Goal: Find specific page/section: Find specific page/section

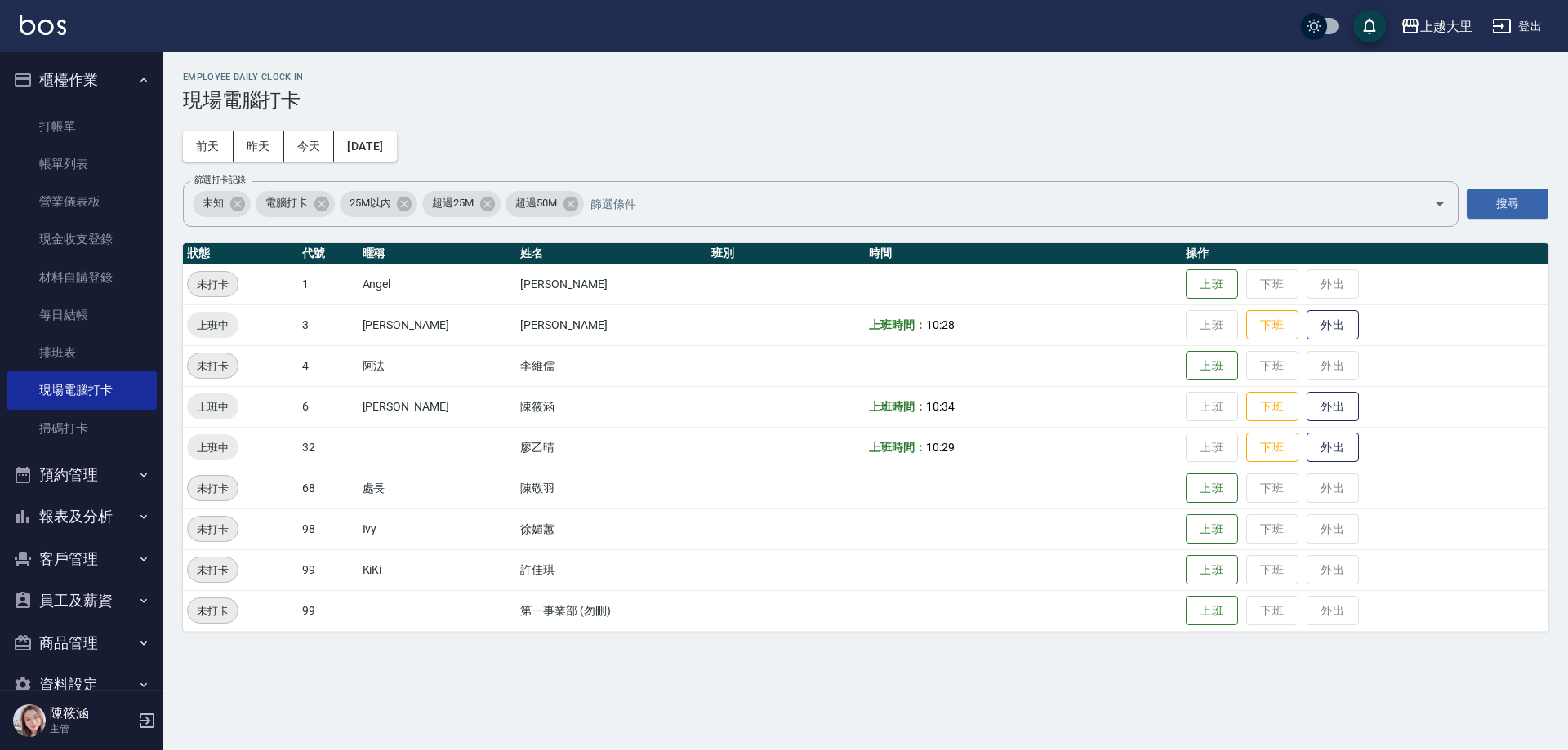
click at [112, 511] on button "報表及分析" at bounding box center [81, 516] width 150 height 43
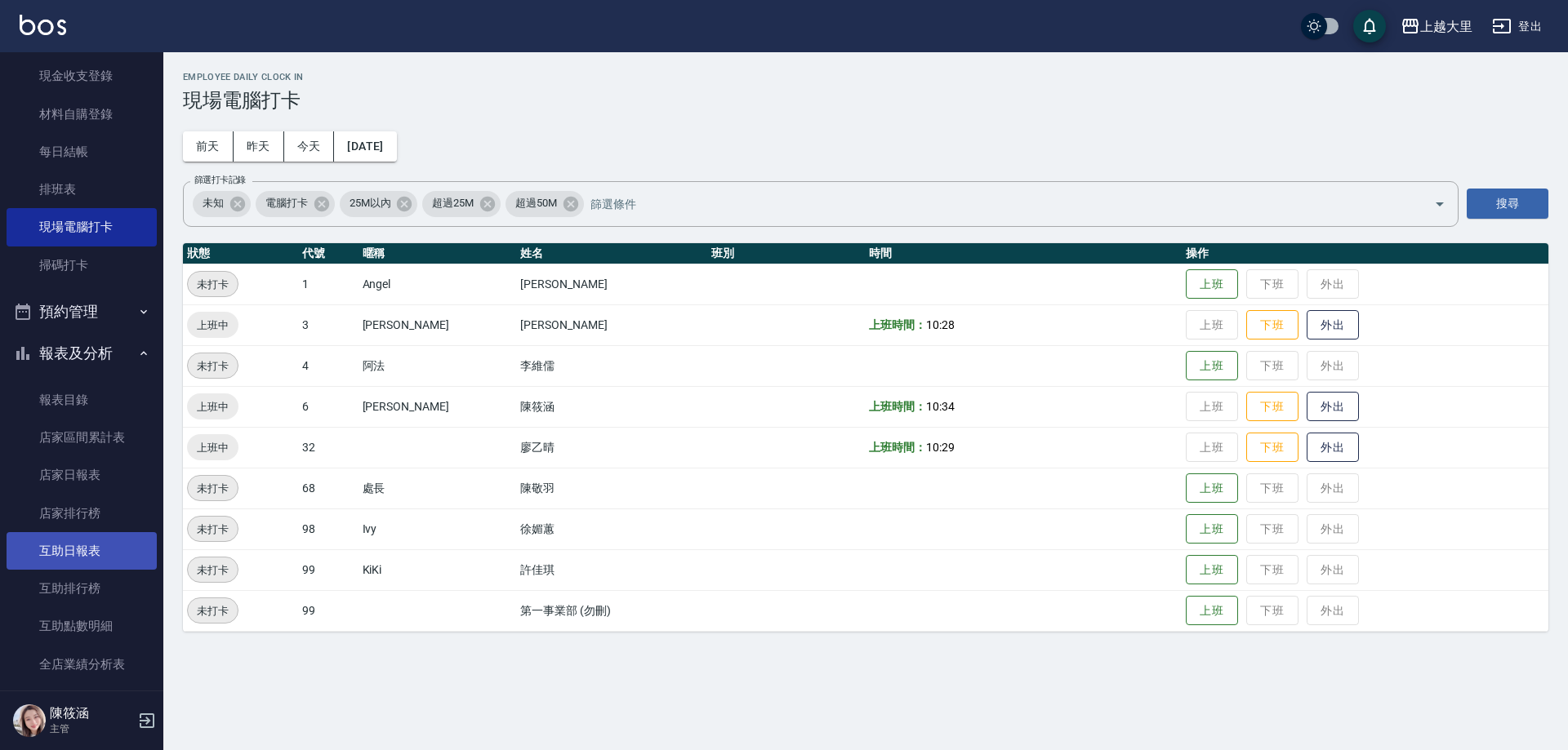
click at [86, 562] on link "互助日報表" at bounding box center [81, 551] width 150 height 38
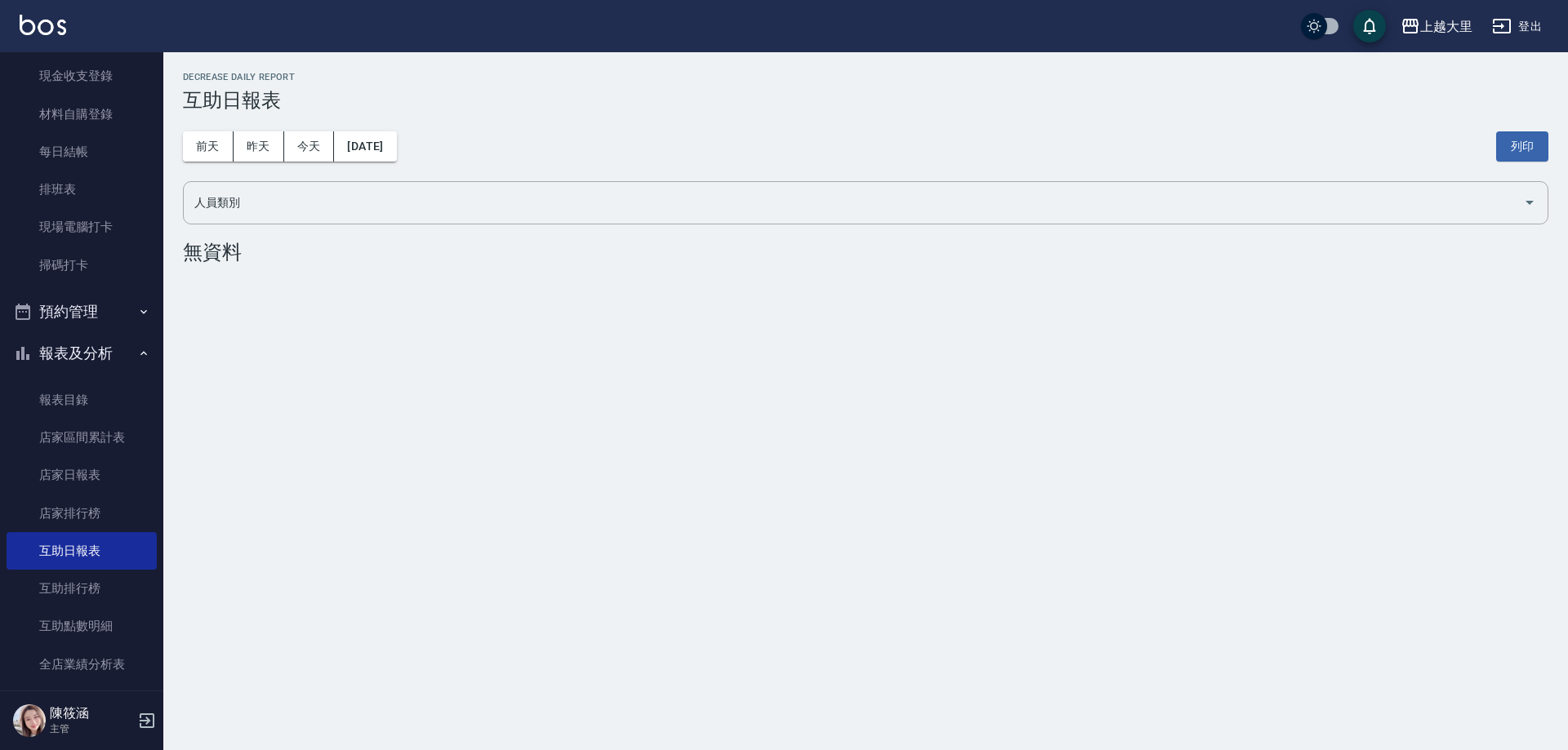
click at [252, 129] on div "[DATE] [DATE] [DATE] [DATE] 列印" at bounding box center [865, 146] width 1366 height 70
click at [259, 148] on button "昨天" at bounding box center [259, 147] width 50 height 30
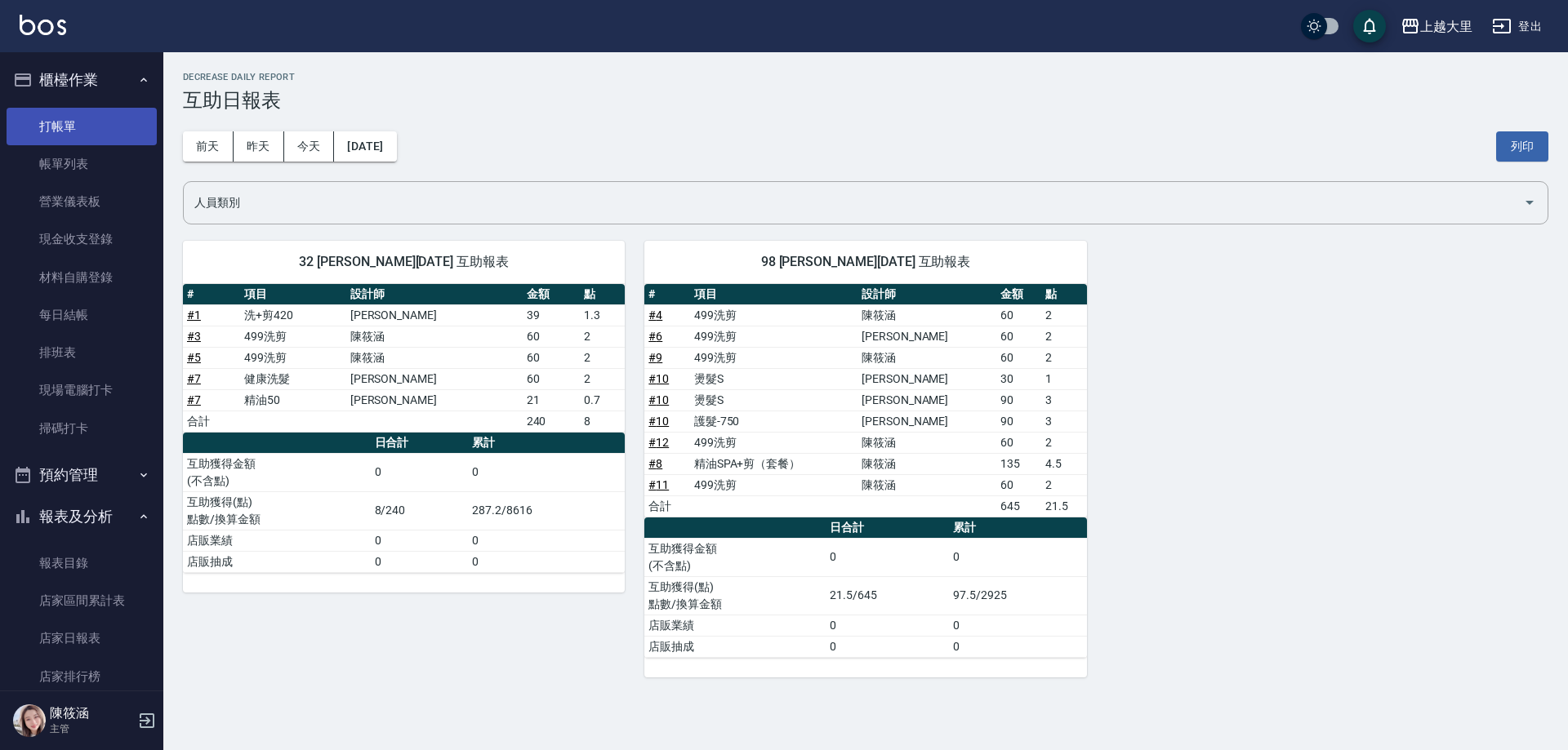
click at [96, 112] on link "打帳單" at bounding box center [81, 127] width 150 height 38
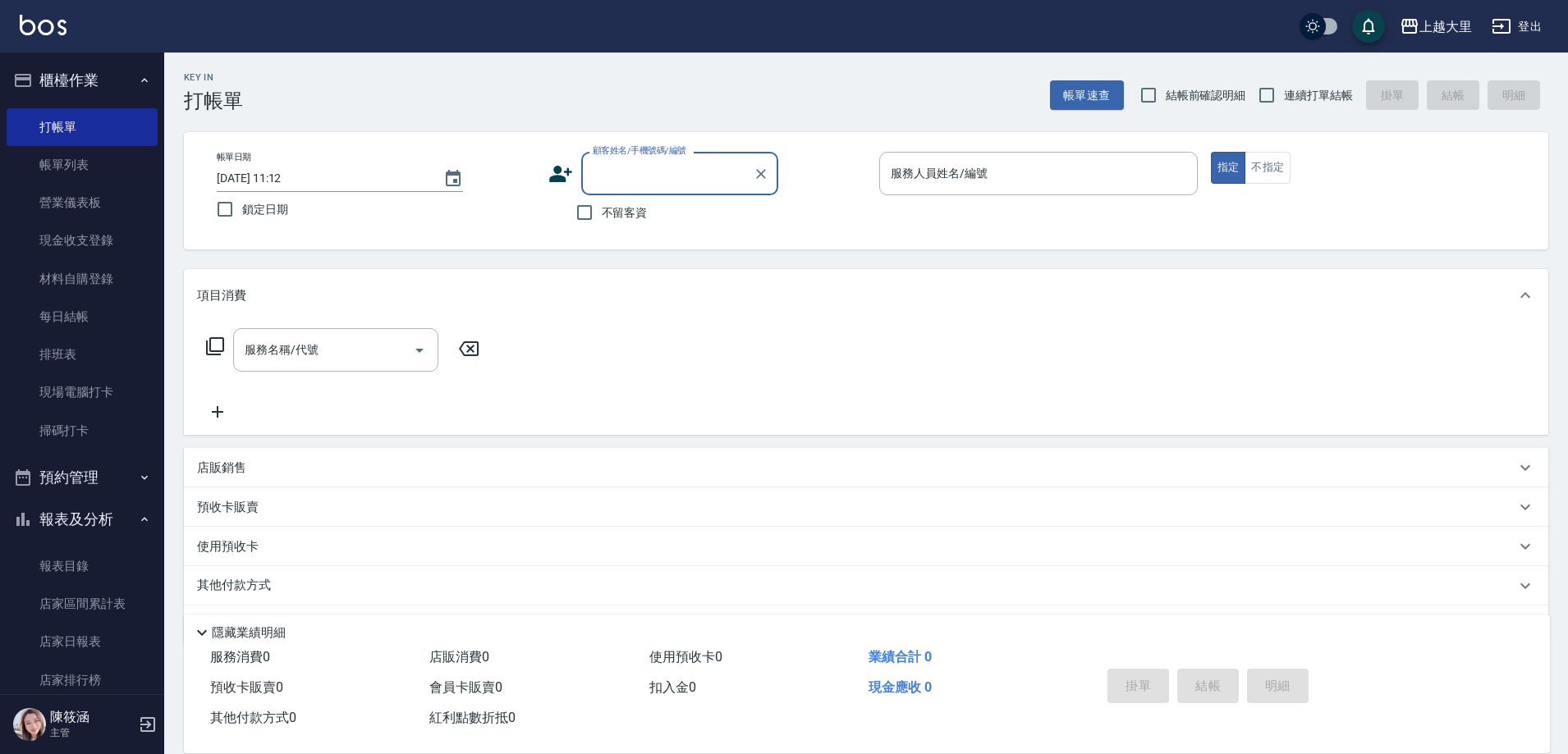
click at [75, 506] on button "報表及分析" at bounding box center [82, 519] width 151 height 43
